Goal: Transaction & Acquisition: Purchase product/service

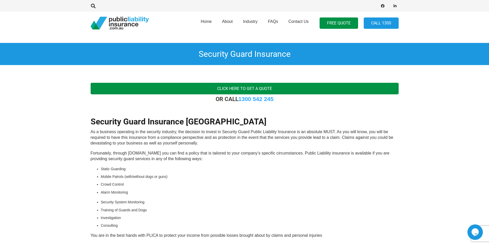
click at [261, 87] on link "Click here to get a quote" at bounding box center [245, 89] width 308 height 12
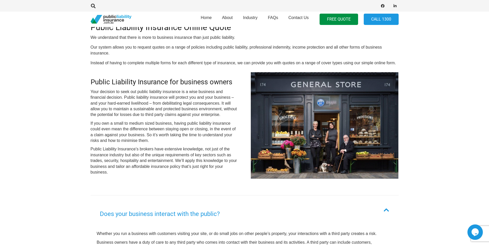
scroll to position [51, 0]
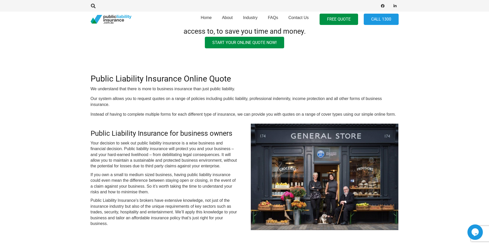
click at [255, 36] on div "Online Quote We give you access to insurance companies at the rates only insura…" at bounding box center [244, 21] width 489 height 58
click at [254, 42] on link "Start your online quote now!" at bounding box center [244, 43] width 79 height 12
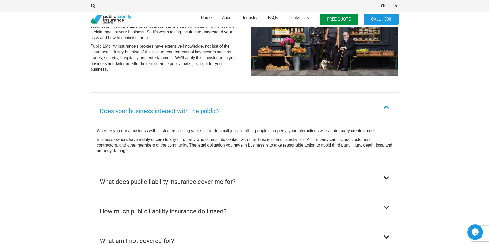
scroll to position [334, 0]
